Goal: Communication & Community: Answer question/provide support

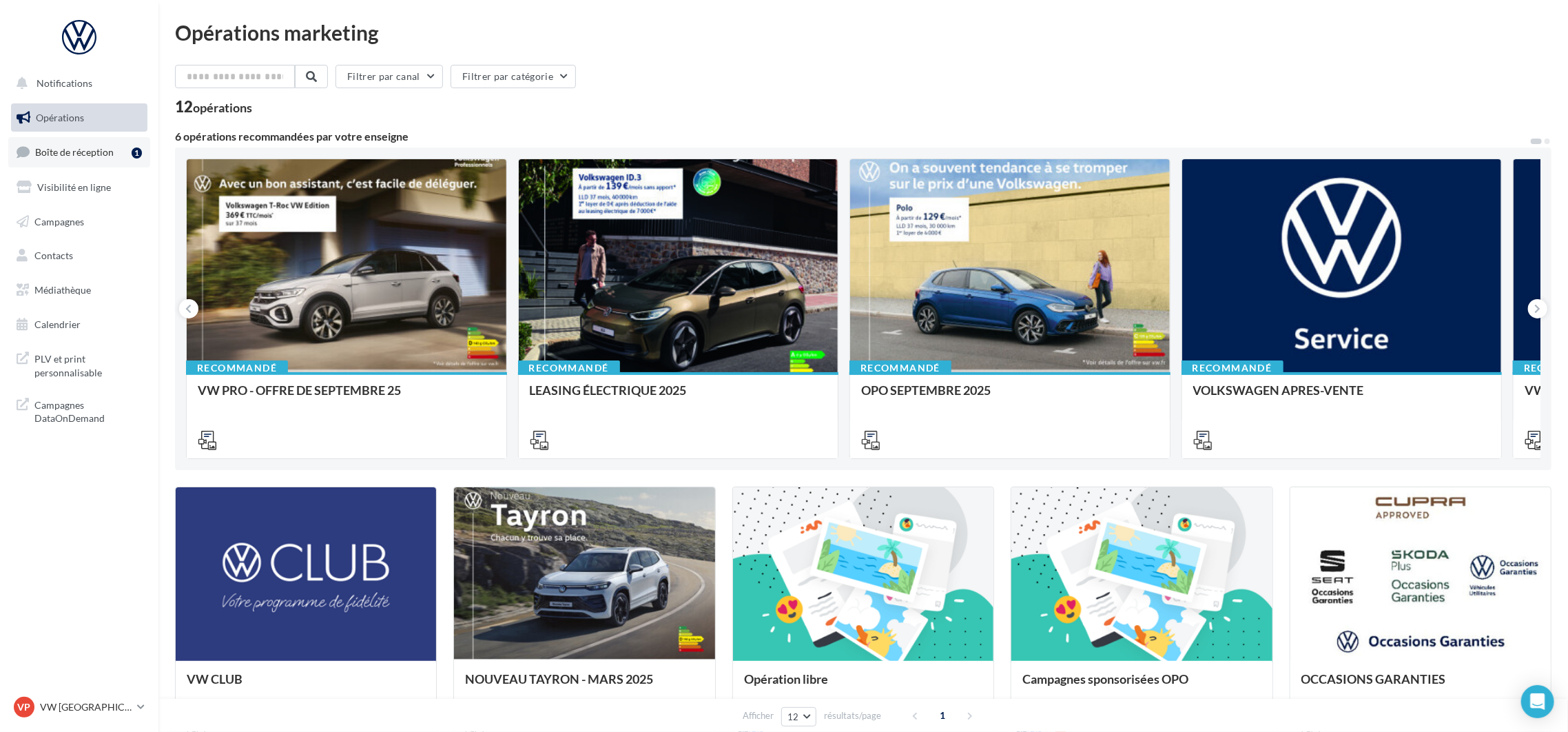
click at [89, 154] on span "Boîte de réception" at bounding box center [74, 151] width 79 height 11
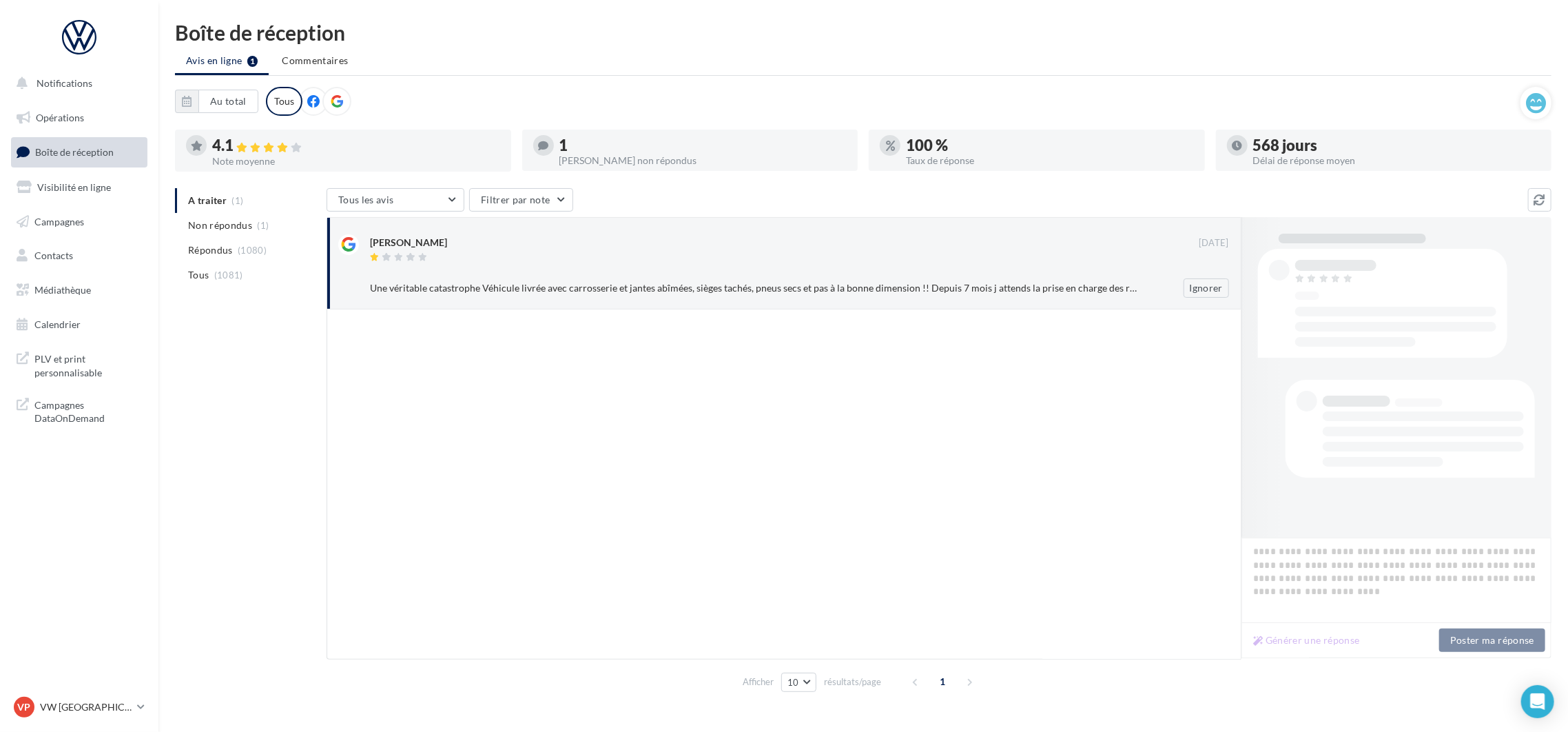
click at [564, 254] on div at bounding box center [784, 257] width 829 height 11
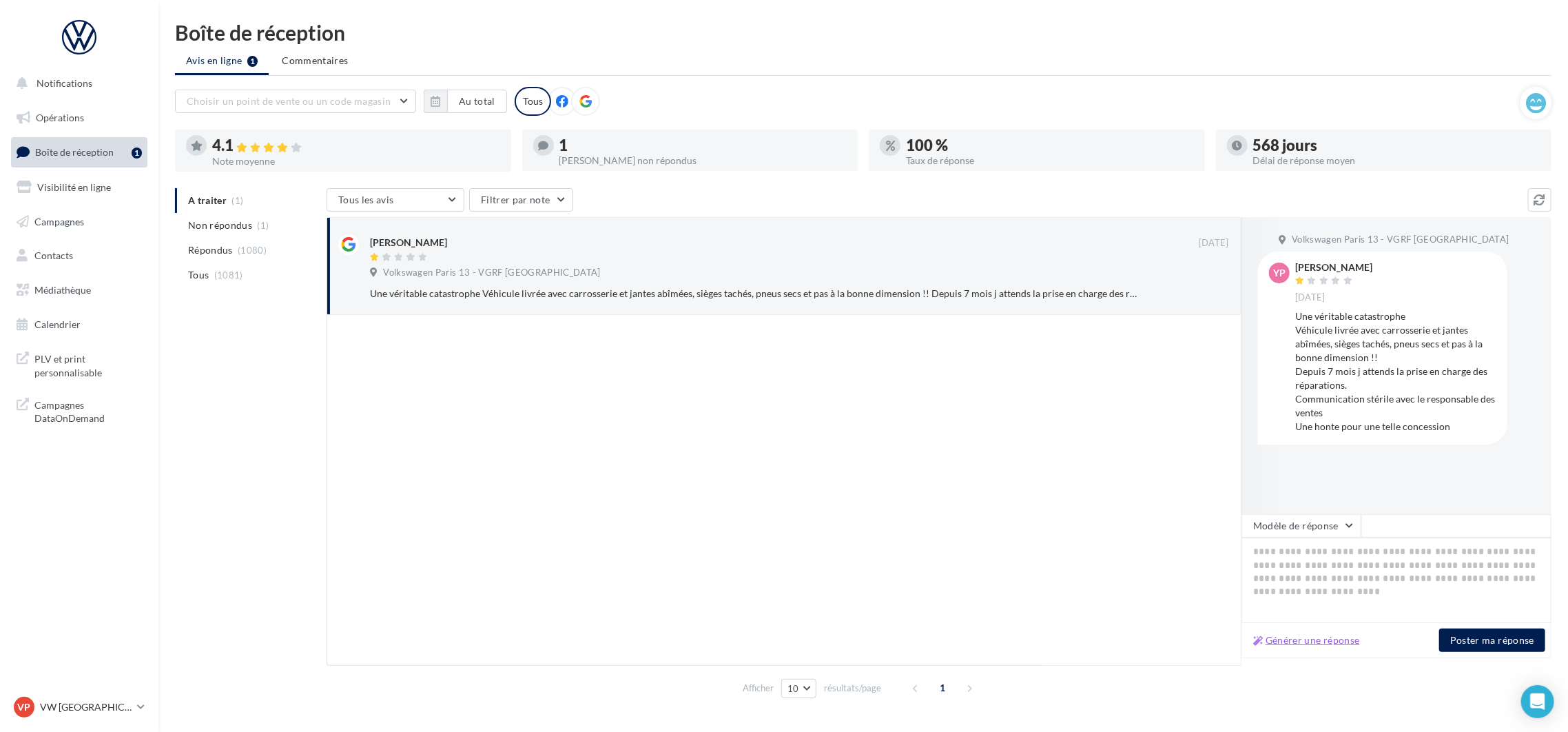
click at [1298, 634] on button "Générer une réponse" at bounding box center [1306, 640] width 118 height 17
type textarea "**********"
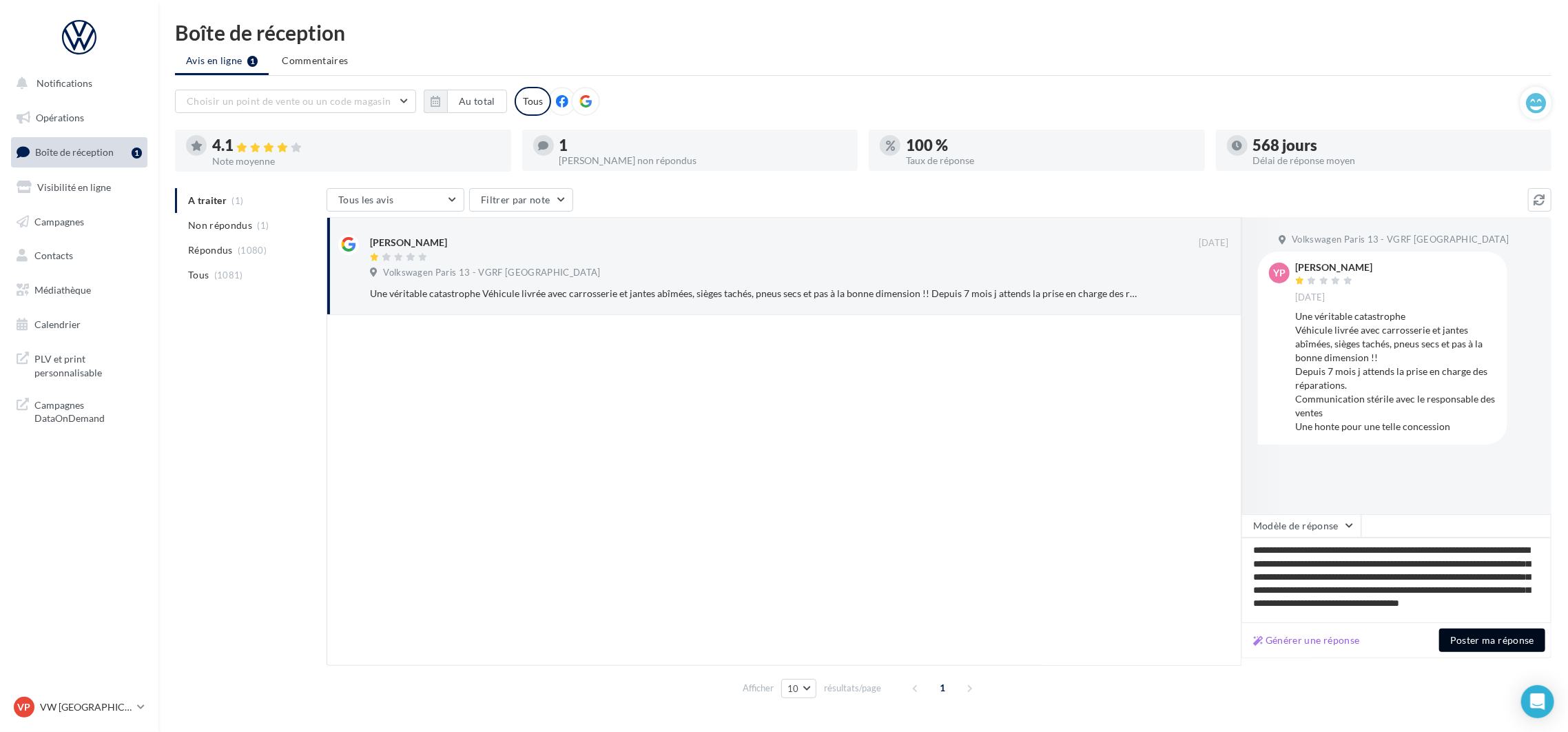
click at [1489, 638] on button "Poster ma réponse" at bounding box center [1492, 640] width 106 height 23
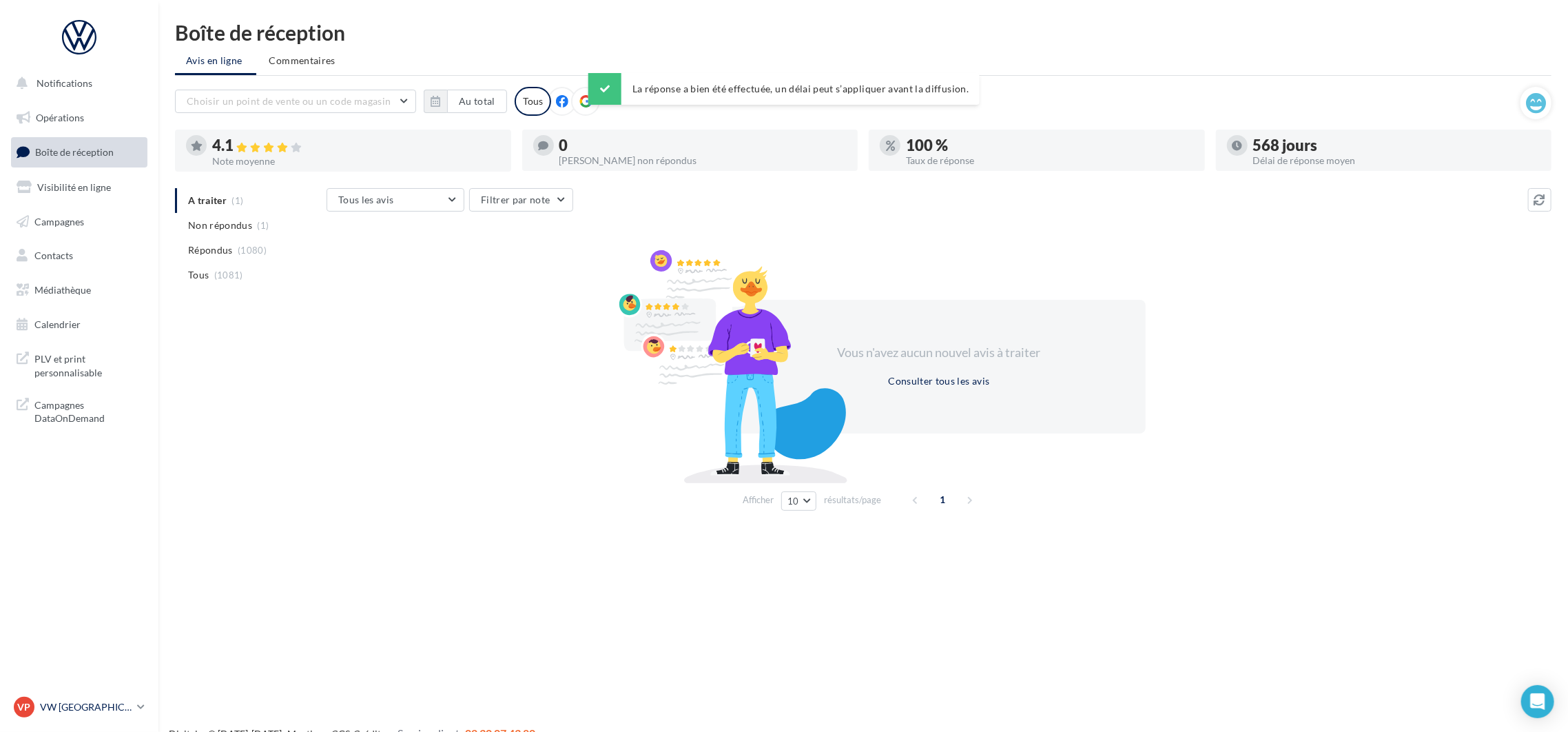
click at [76, 709] on p "VW [GEOGRAPHIC_DATA] 13" at bounding box center [85, 707] width 91 height 14
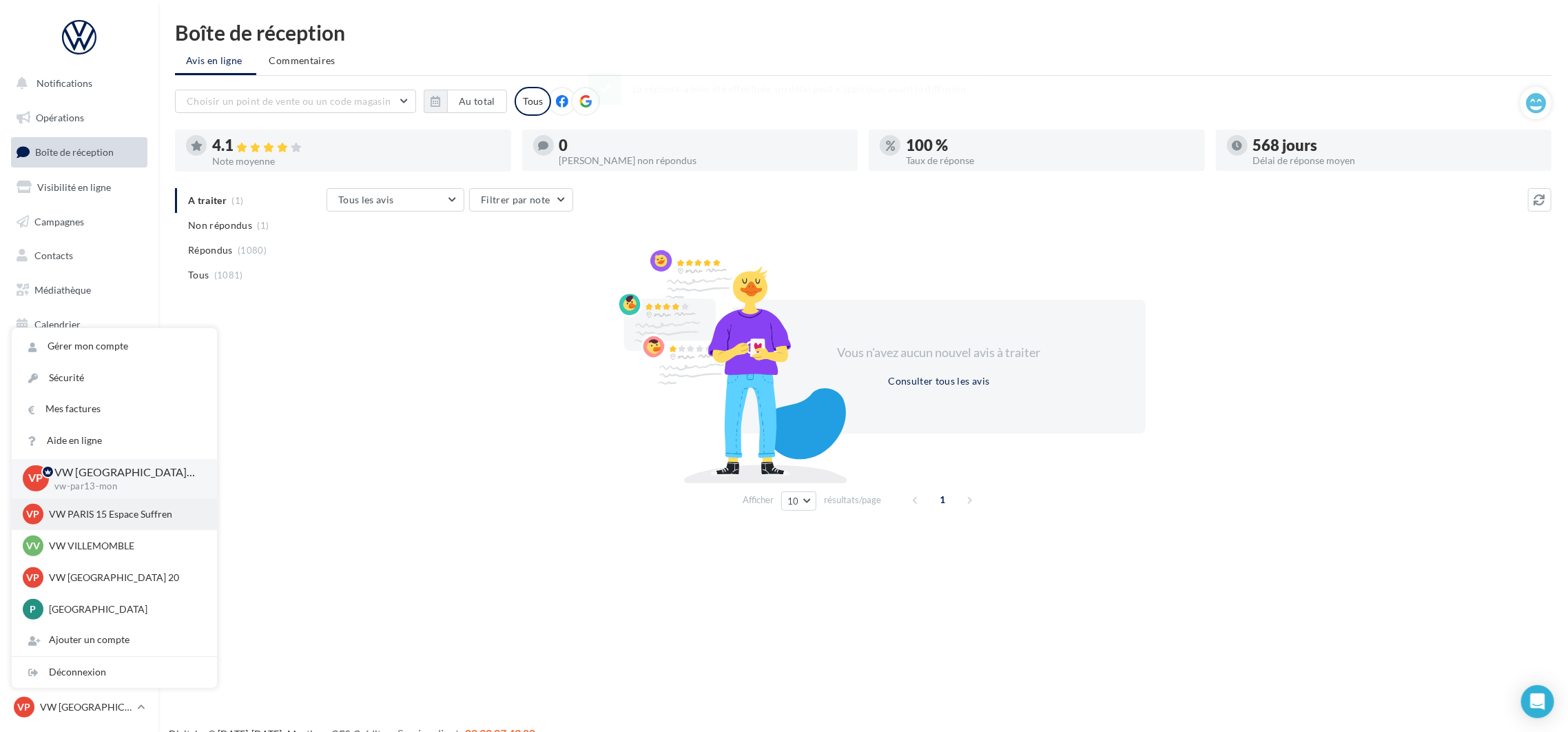
click at [146, 510] on p "VW PARIS 15 Espace Suffren" at bounding box center [125, 514] width 151 height 14
